Goal: Use online tool/utility: Utilize a website feature to perform a specific function

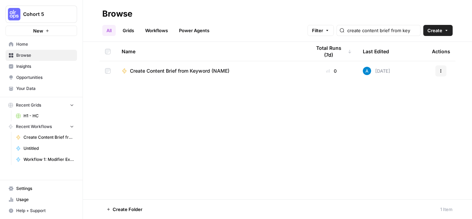
scroll to position [1, 0]
drag, startPoint x: 0, startPoint y: 0, endPoint x: 197, endPoint y: 70, distance: 209.2
click at [197, 70] on span "Create Content Brief from Keyword (NAME)" at bounding box center [180, 70] width 100 height 7
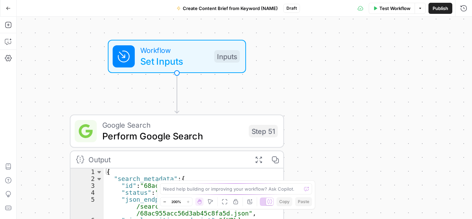
drag, startPoint x: 228, startPoint y: 85, endPoint x: 139, endPoint y: 107, distance: 91.4
click at [42, 176] on div "Workflow Set Inputs Inputs Google Search Perform Google Search Step 51 Output E…" at bounding box center [245, 118] width 456 height 202
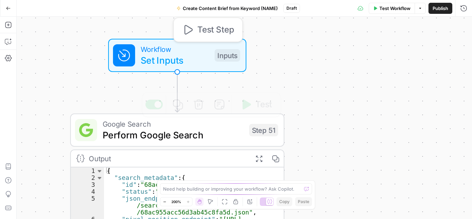
click at [164, 52] on span "Workflow" at bounding box center [175, 49] width 68 height 11
click at [172, 60] on span "Set Inputs" at bounding box center [175, 60] width 68 height 14
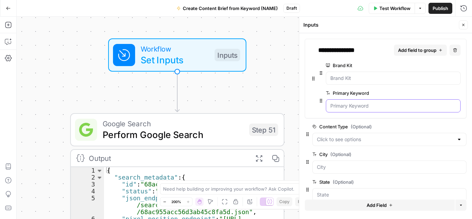
click at [378, 108] on Keyword "Primary Keyword" at bounding box center [394, 105] width 126 height 7
click at [397, 8] on span "Test Workflow" at bounding box center [395, 8] width 31 height 7
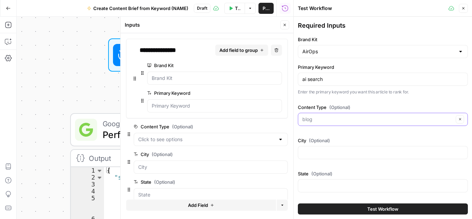
click at [331, 120] on input "Content Type (Optional)" at bounding box center [378, 119] width 151 height 7
type input "blog"
click at [465, 8] on icon "button" at bounding box center [464, 8] width 4 height 4
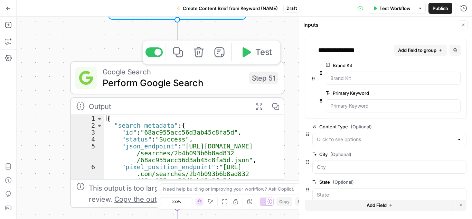
click at [180, 75] on span "Google Search" at bounding box center [173, 71] width 141 height 11
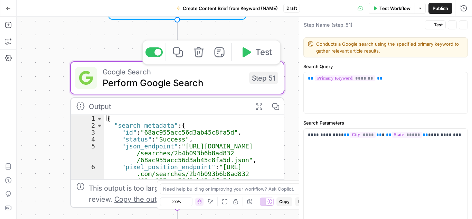
type textarea "Perform Google Search"
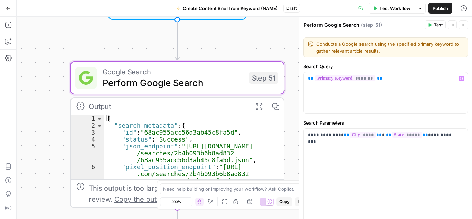
scroll to position [35, 0]
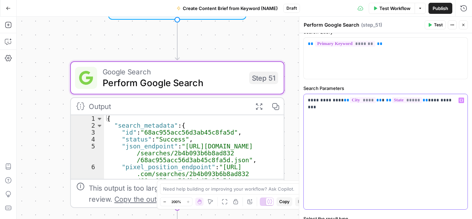
click at [404, 113] on div "**********" at bounding box center [386, 151] width 164 height 115
click at [350, 101] on span "****" at bounding box center [363, 100] width 26 height 6
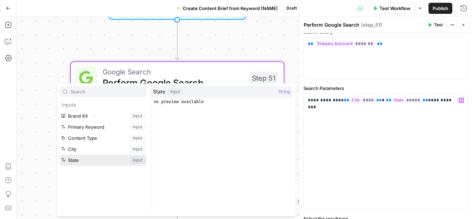
click at [93, 162] on button "Select variable State" at bounding box center [103, 160] width 86 height 11
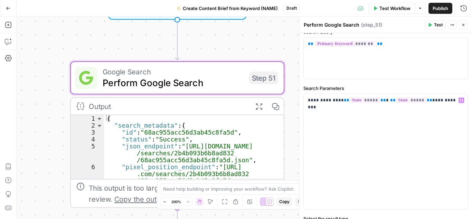
click at [260, 103] on icon "button" at bounding box center [259, 106] width 8 height 8
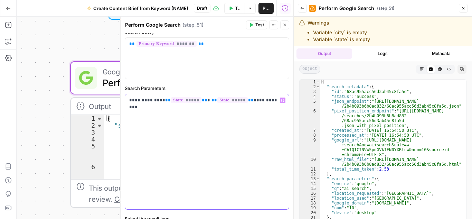
click at [244, 98] on p "**********" at bounding box center [204, 100] width 150 height 7
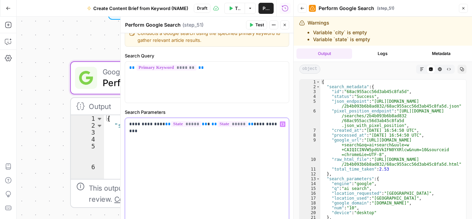
scroll to position [0, 0]
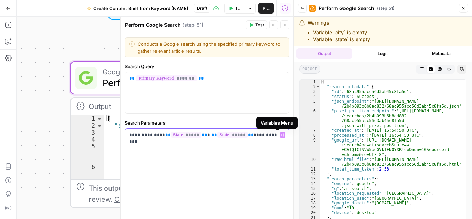
click at [281, 134] on icon "button" at bounding box center [282, 134] width 3 height 3
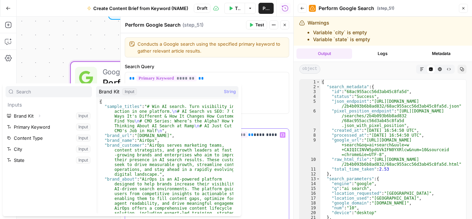
click at [281, 134] on icon "button" at bounding box center [282, 134] width 3 height 3
click at [144, 92] on div "Brand Kit Input String" at bounding box center [167, 91] width 142 height 11
click at [250, 148] on div "**********" at bounding box center [207, 186] width 164 height 115
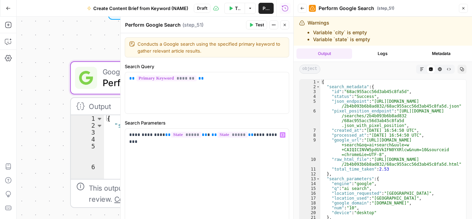
click at [301, 9] on icon "button" at bounding box center [303, 8] width 4 height 4
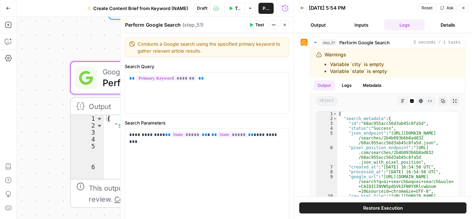
click at [284, 23] on icon "button" at bounding box center [285, 25] width 4 height 4
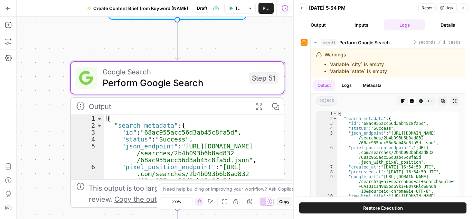
click at [464, 7] on icon "button" at bounding box center [464, 8] width 2 height 2
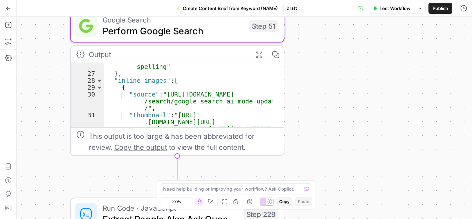
scroll to position [125, 0]
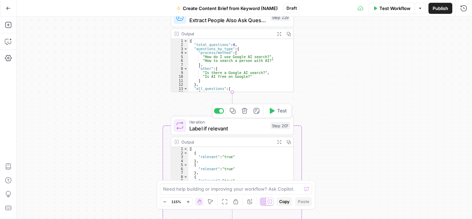
click at [234, 131] on span "Label if relevant" at bounding box center [229, 128] width 78 height 8
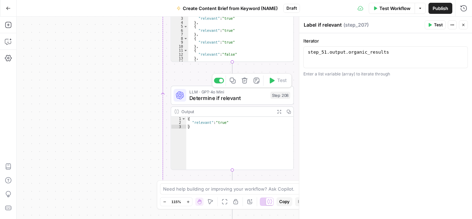
click at [253, 99] on span "Determine if relevant" at bounding box center [229, 98] width 78 height 8
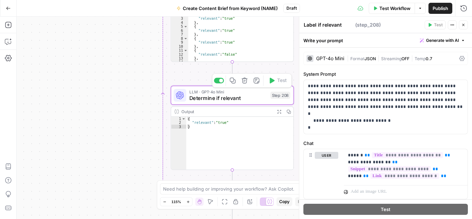
type textarea "Determine if relevant"
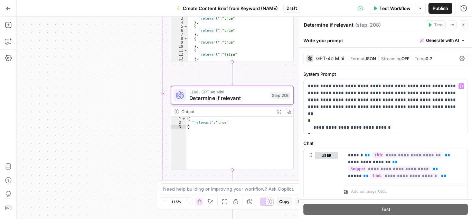
scroll to position [20, 0]
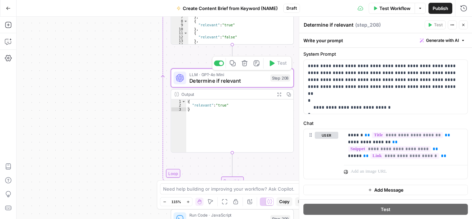
click at [250, 79] on span "Determine if relevant" at bounding box center [229, 81] width 78 height 8
click at [263, 77] on span "Determine if relevant" at bounding box center [229, 81] width 78 height 8
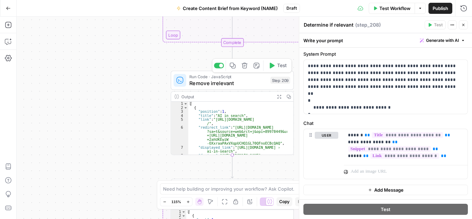
click at [250, 84] on span "Remove irrelevant" at bounding box center [229, 83] width 78 height 8
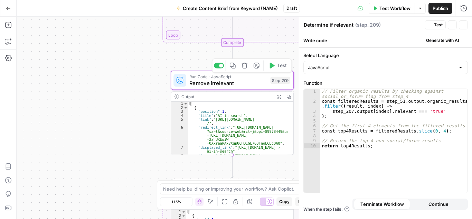
type textarea "Remove irrelevant"
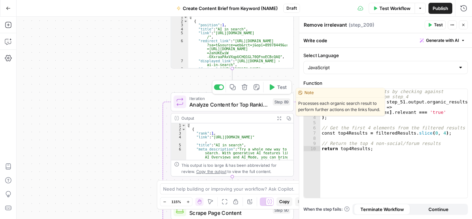
click at [249, 103] on span "Analyze Content for Top Ranking Pages" at bounding box center [230, 105] width 80 height 8
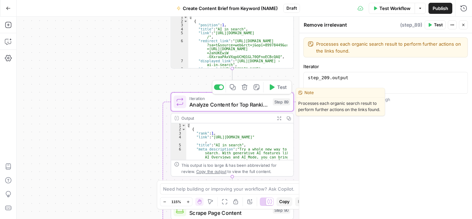
type textarea "Analyze Content for Top Ranking Pages"
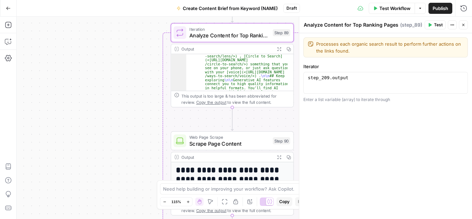
scroll to position [208, 0]
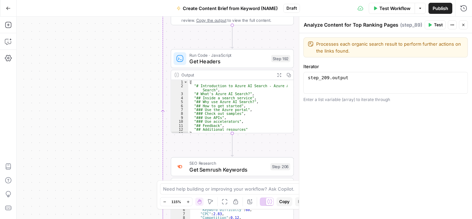
click at [245, 58] on span "Get Headers" at bounding box center [229, 61] width 79 height 8
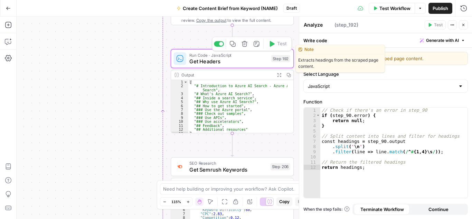
type textarea "Get Headers"
